Goal: Information Seeking & Learning: Learn about a topic

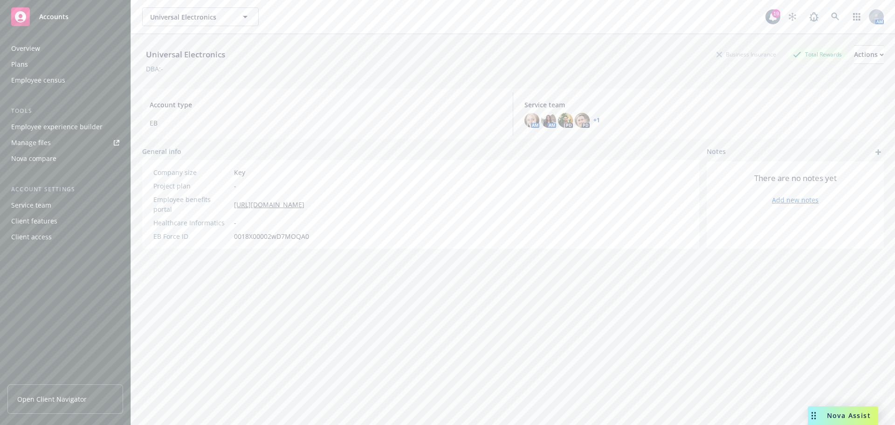
click at [73, 131] on div "Employee experience builder" at bounding box center [56, 126] width 91 height 15
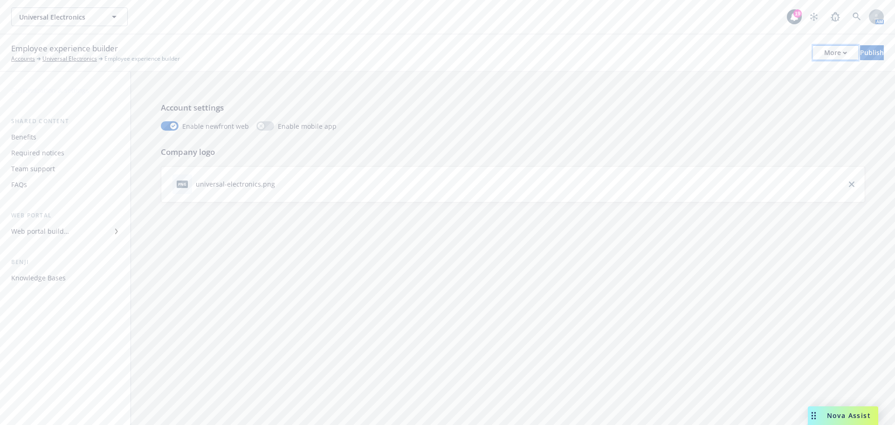
click at [824, 53] on div "More" at bounding box center [835, 53] width 23 height 14
click at [735, 92] on link "Copy portal link" at bounding box center [758, 92] width 138 height 19
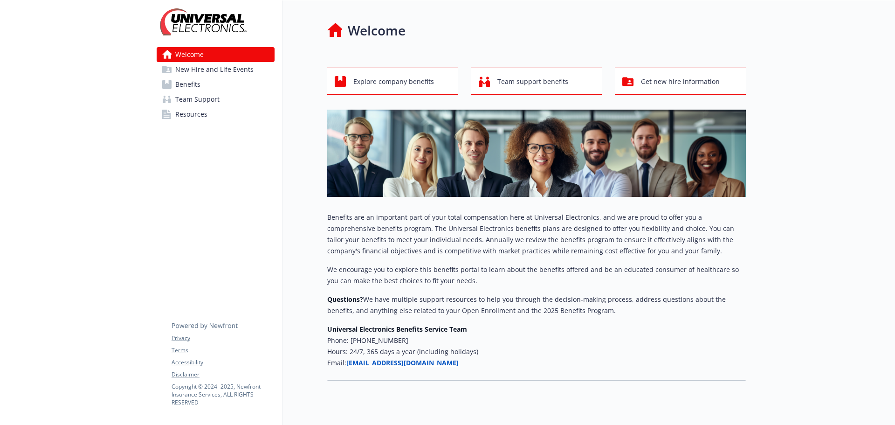
click at [206, 68] on span "New Hire and Life Events" at bounding box center [214, 69] width 78 height 15
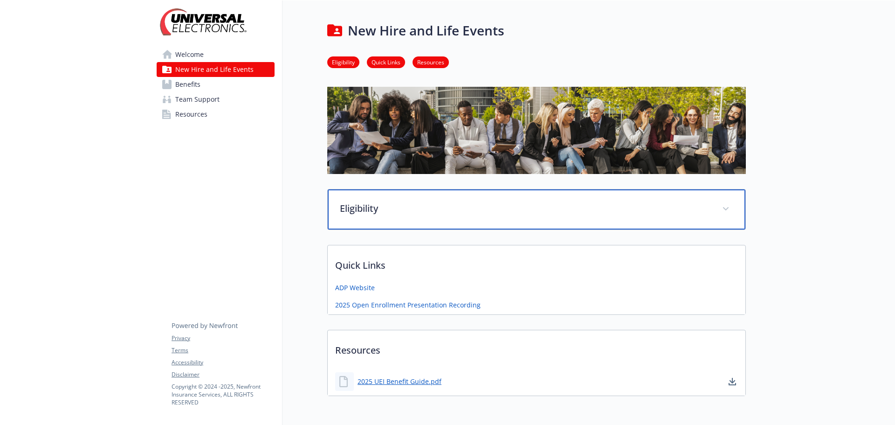
click at [374, 213] on p "Eligibility" at bounding box center [525, 208] width 371 height 14
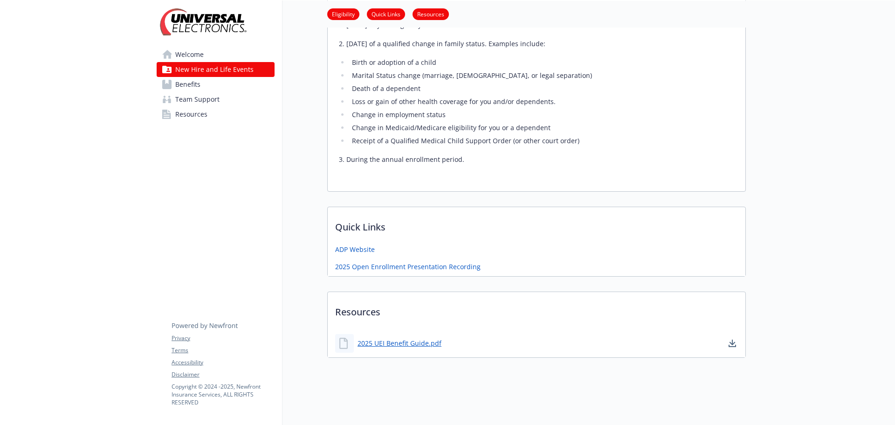
scroll to position [418, 0]
click at [200, 83] on link "Benefits" at bounding box center [216, 84] width 118 height 15
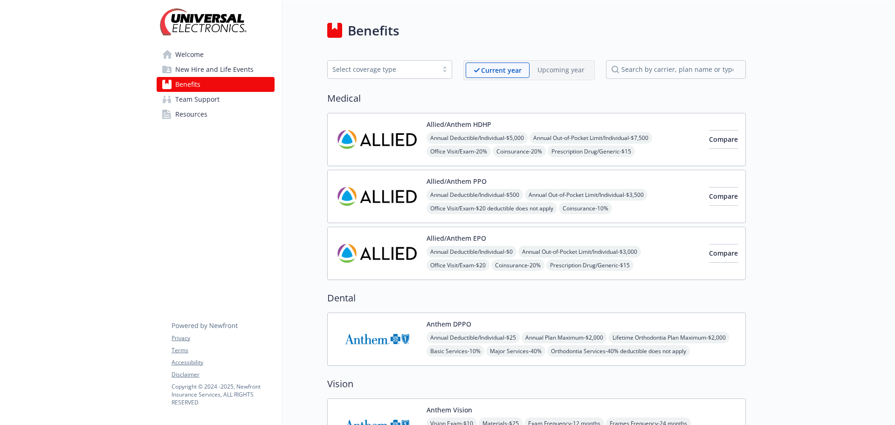
click at [517, 137] on span "Annual Deductible/Individual - $5,000" at bounding box center [477, 138] width 101 height 12
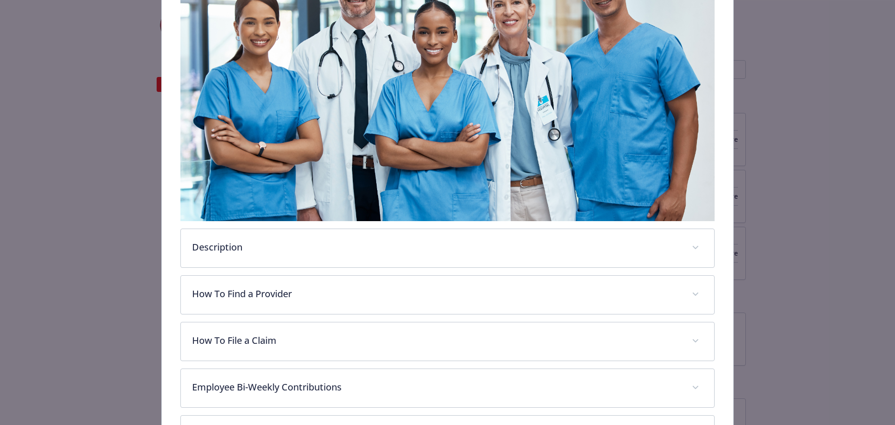
scroll to position [214, 0]
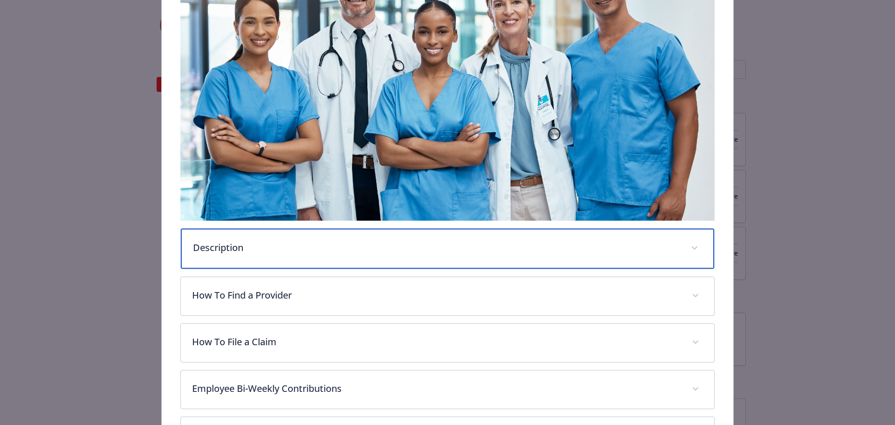
click at [470, 244] on p "Description" at bounding box center [436, 248] width 487 height 14
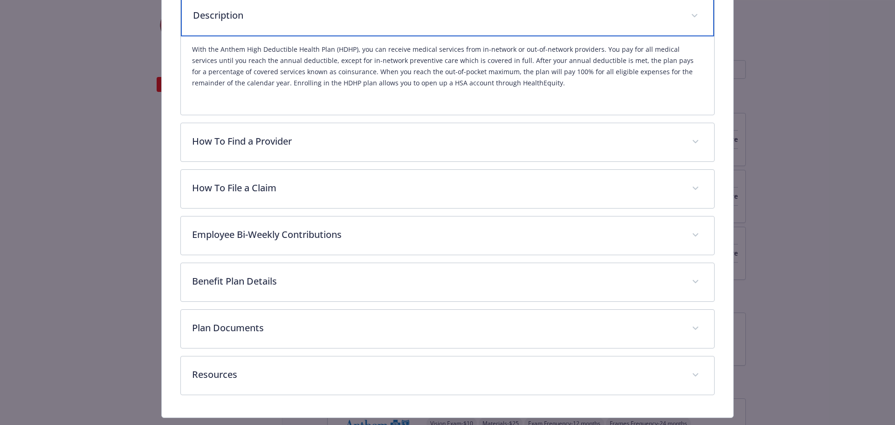
scroll to position [448, 0]
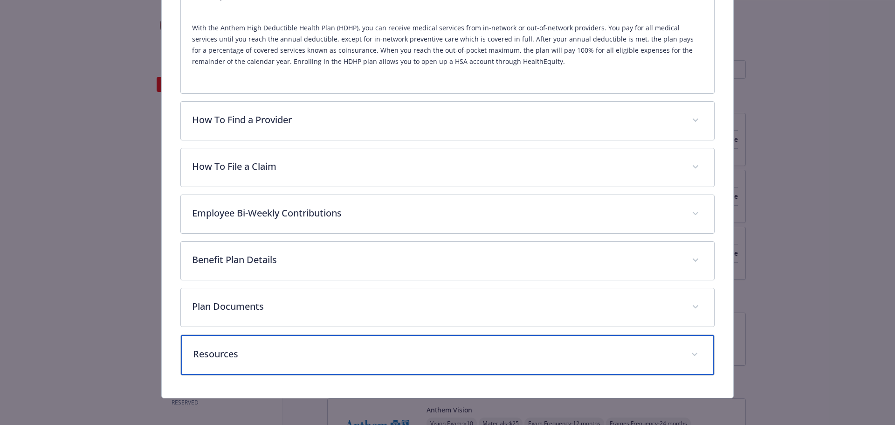
click at [445, 336] on div "Resources" at bounding box center [448, 355] width 534 height 40
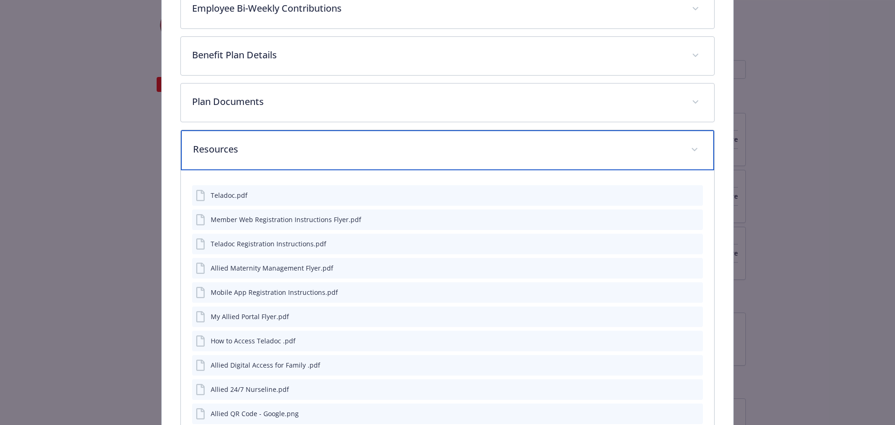
scroll to position [670, 0]
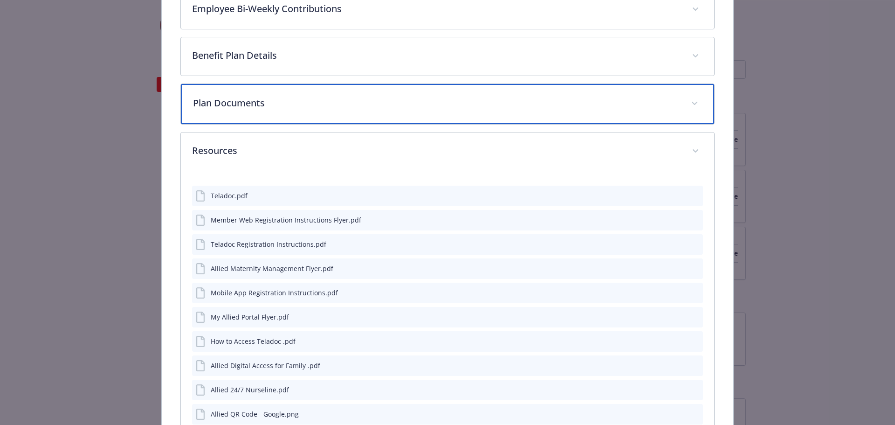
click at [334, 100] on p "Plan Documents" at bounding box center [436, 103] width 487 height 14
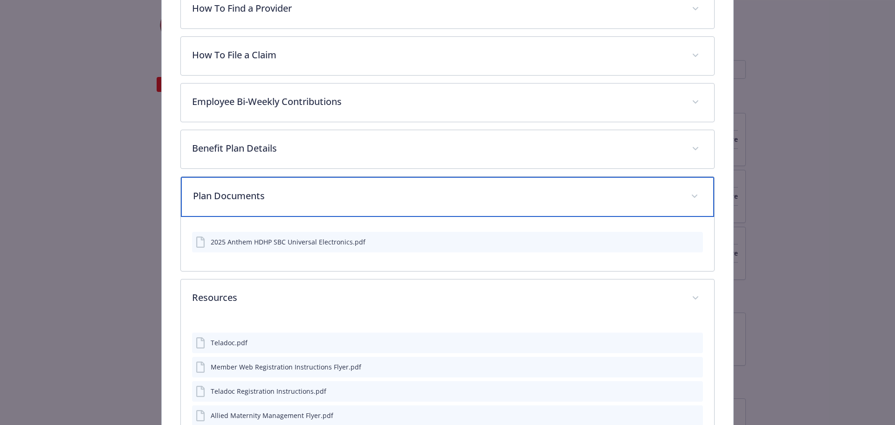
scroll to position [577, 0]
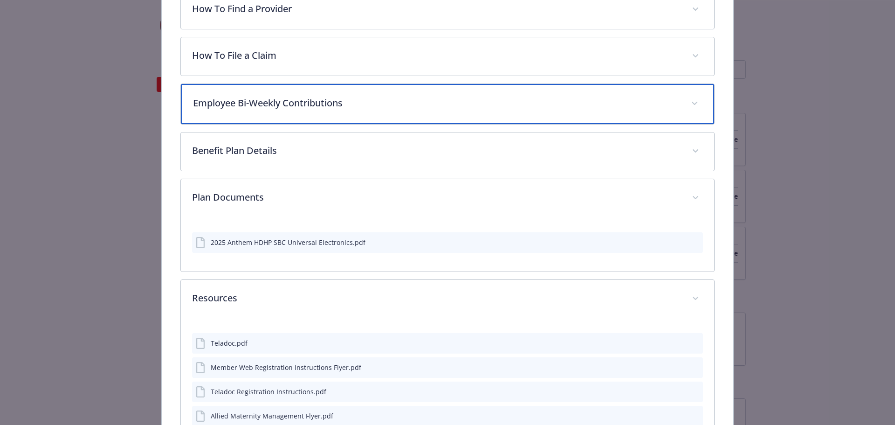
click at [335, 100] on p "Employee Bi-Weekly Contributions" at bounding box center [436, 103] width 487 height 14
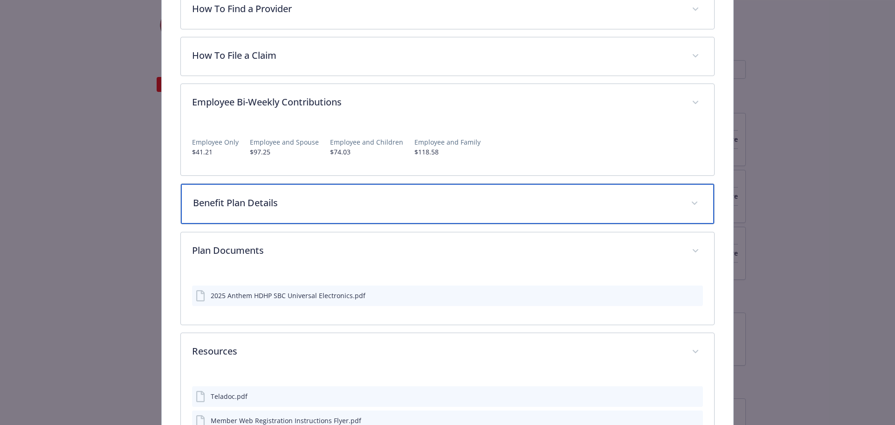
click at [330, 190] on div "Benefit Plan Details" at bounding box center [448, 204] width 534 height 40
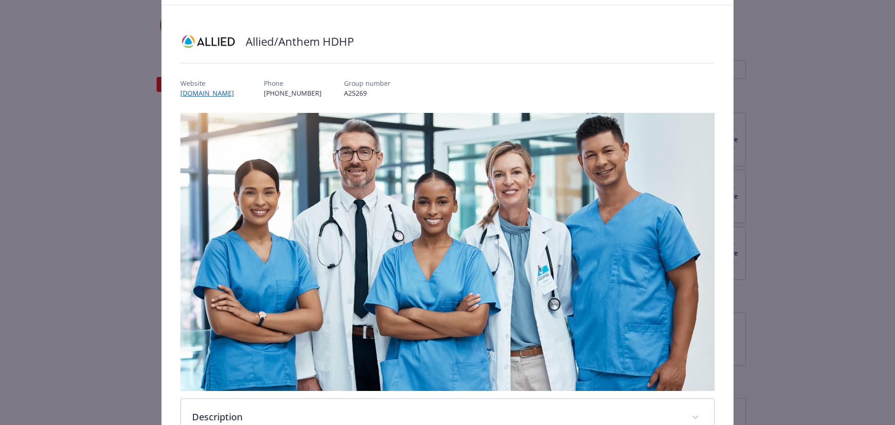
scroll to position [0, 0]
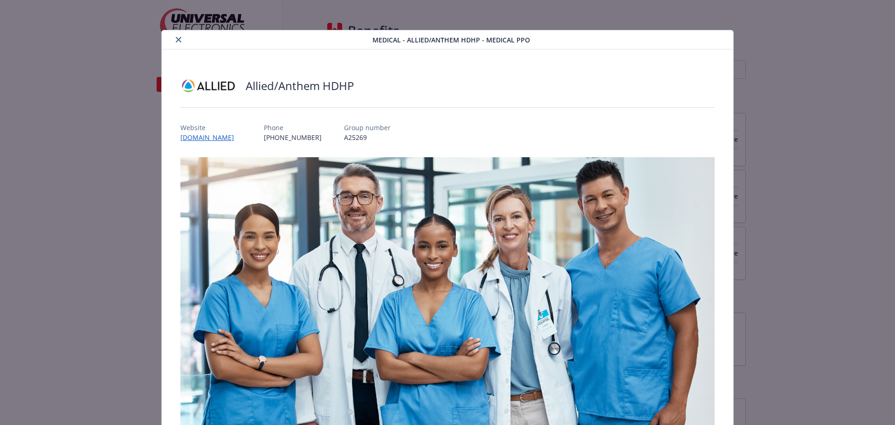
click at [178, 39] on icon "close" at bounding box center [179, 40] width 6 height 6
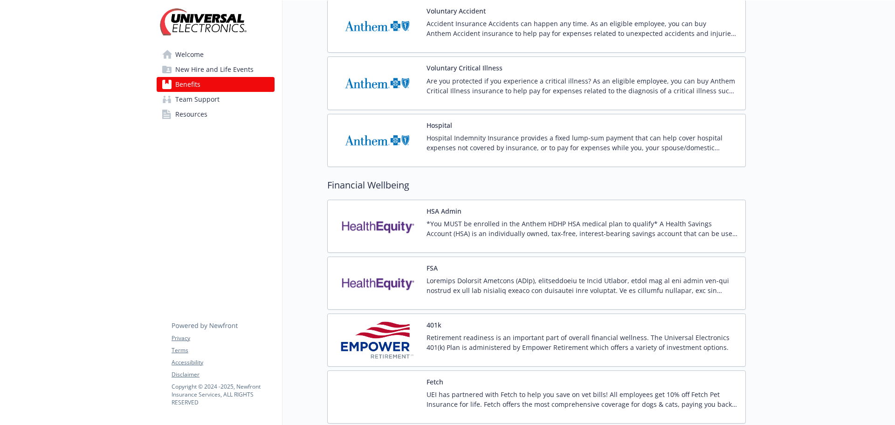
scroll to position [839, 0]
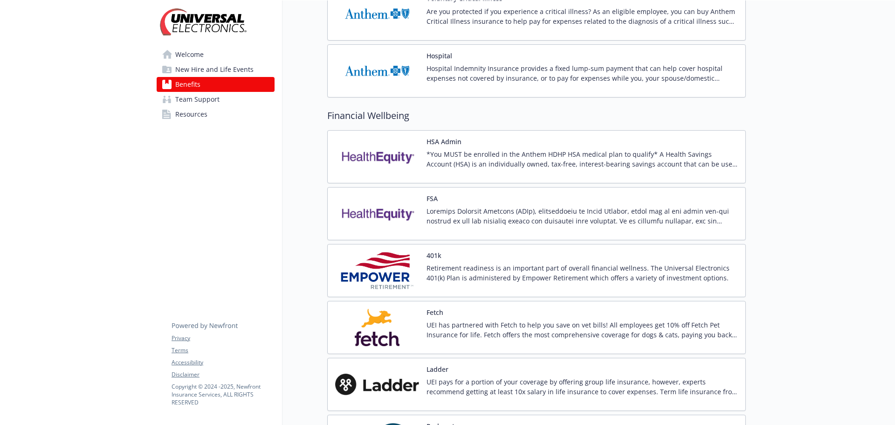
click at [518, 157] on p "*You MUST be enrolled in the Anthem HDHP HSA medical plan to qualify* A Health …" at bounding box center [582, 159] width 311 height 20
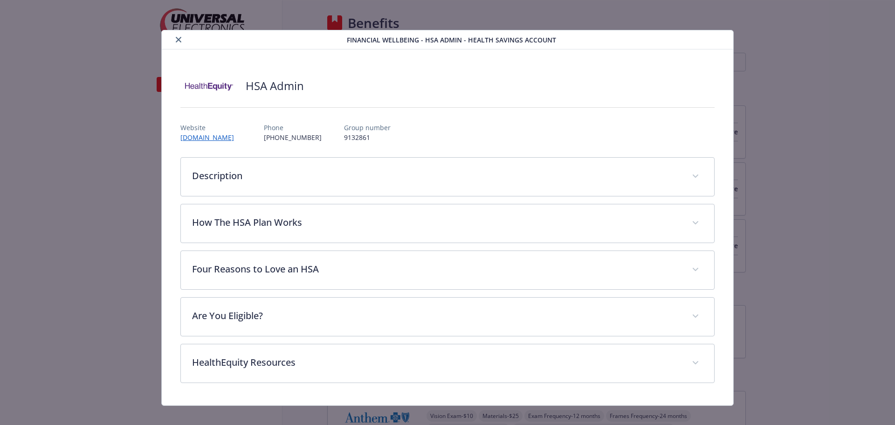
scroll to position [839, 0]
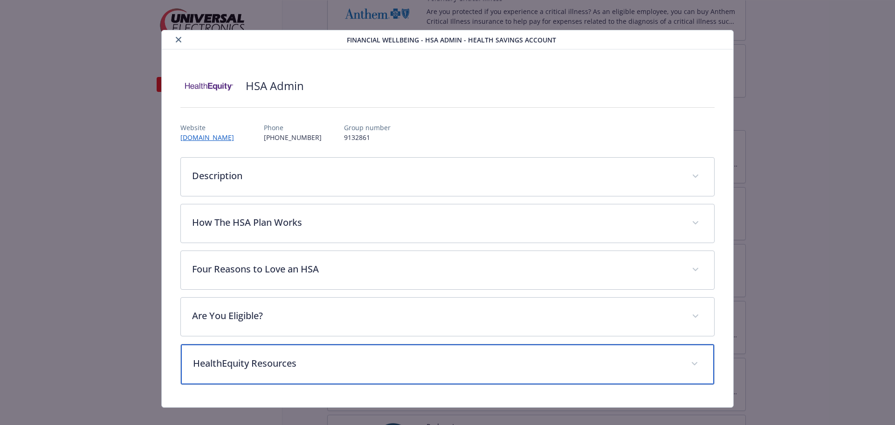
click at [347, 372] on div "HealthEquity Resources" at bounding box center [448, 364] width 534 height 40
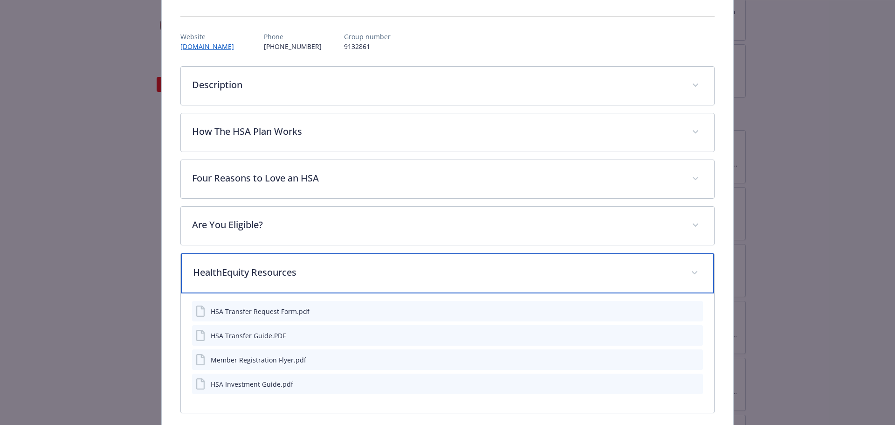
scroll to position [39, 0]
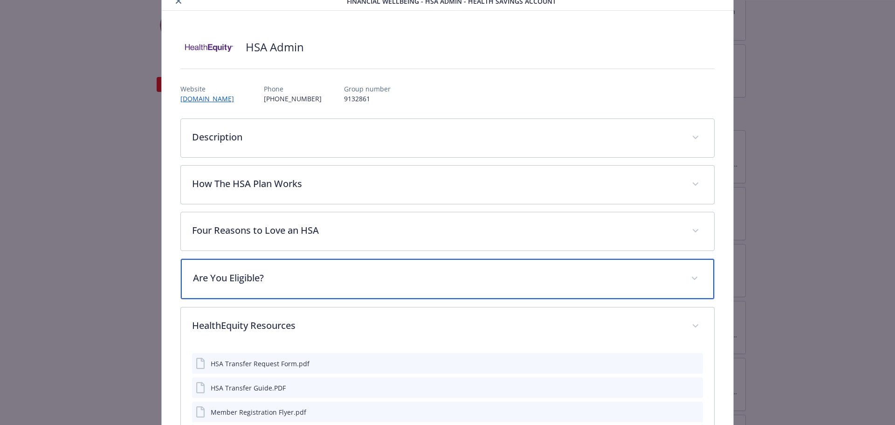
click at [333, 295] on div "Are You Eligible?" at bounding box center [448, 279] width 534 height 40
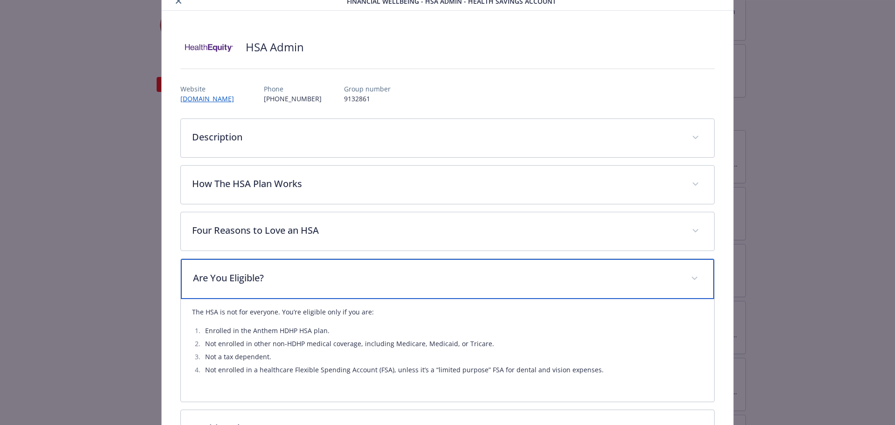
scroll to position [0, 0]
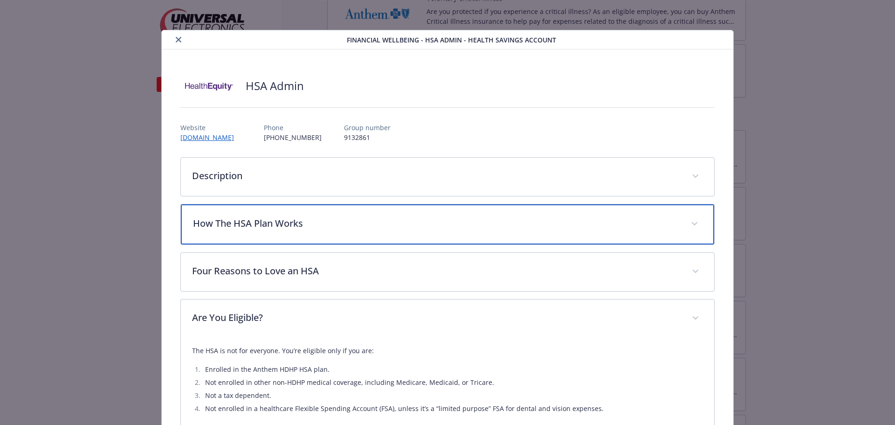
click at [334, 234] on div "How The HSA Plan Works" at bounding box center [448, 224] width 534 height 40
